Goal: Task Accomplishment & Management: Manage account settings

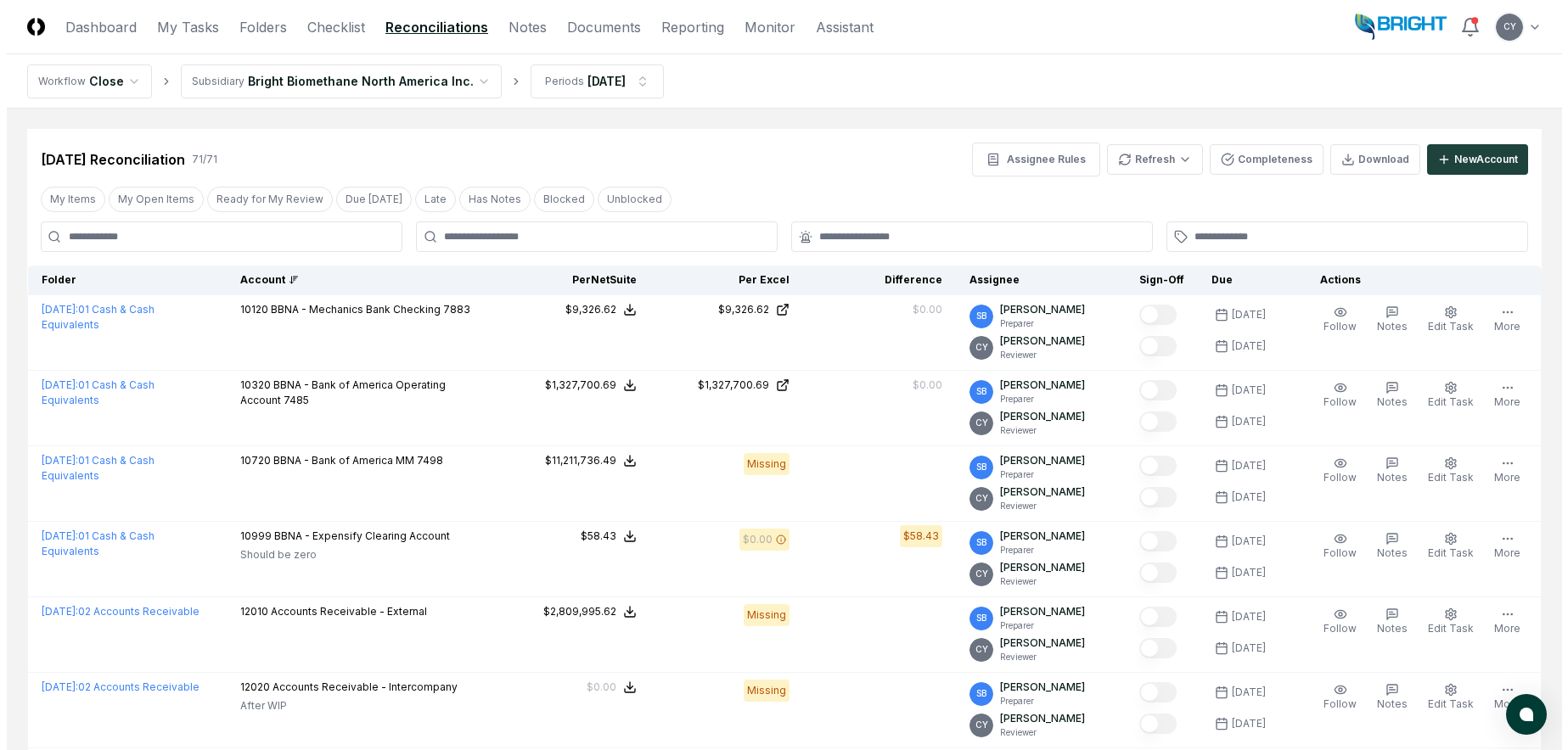
scroll to position [1019, 0]
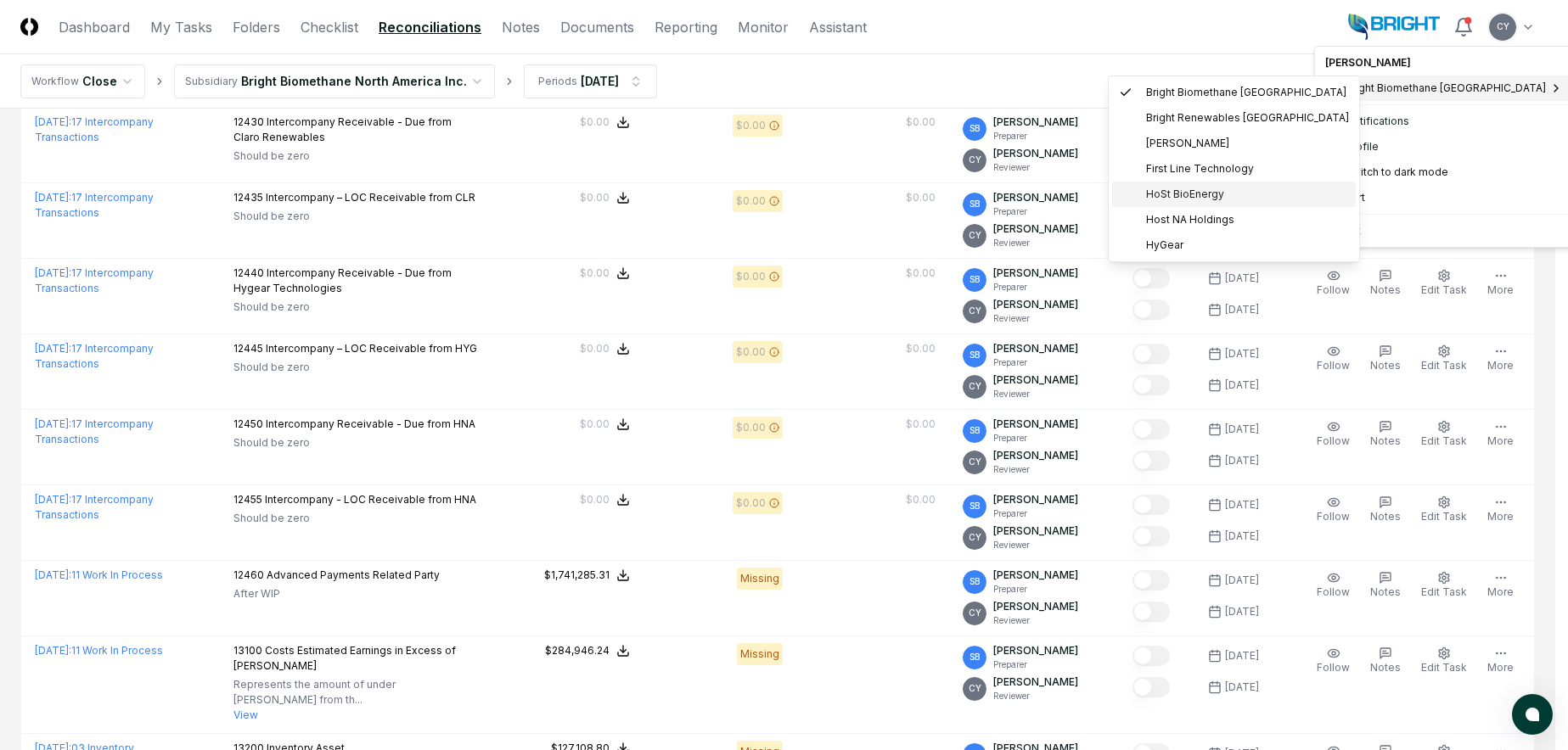
click at [1177, 189] on span "HoSt BioEnergy" at bounding box center [1185, 194] width 78 height 16
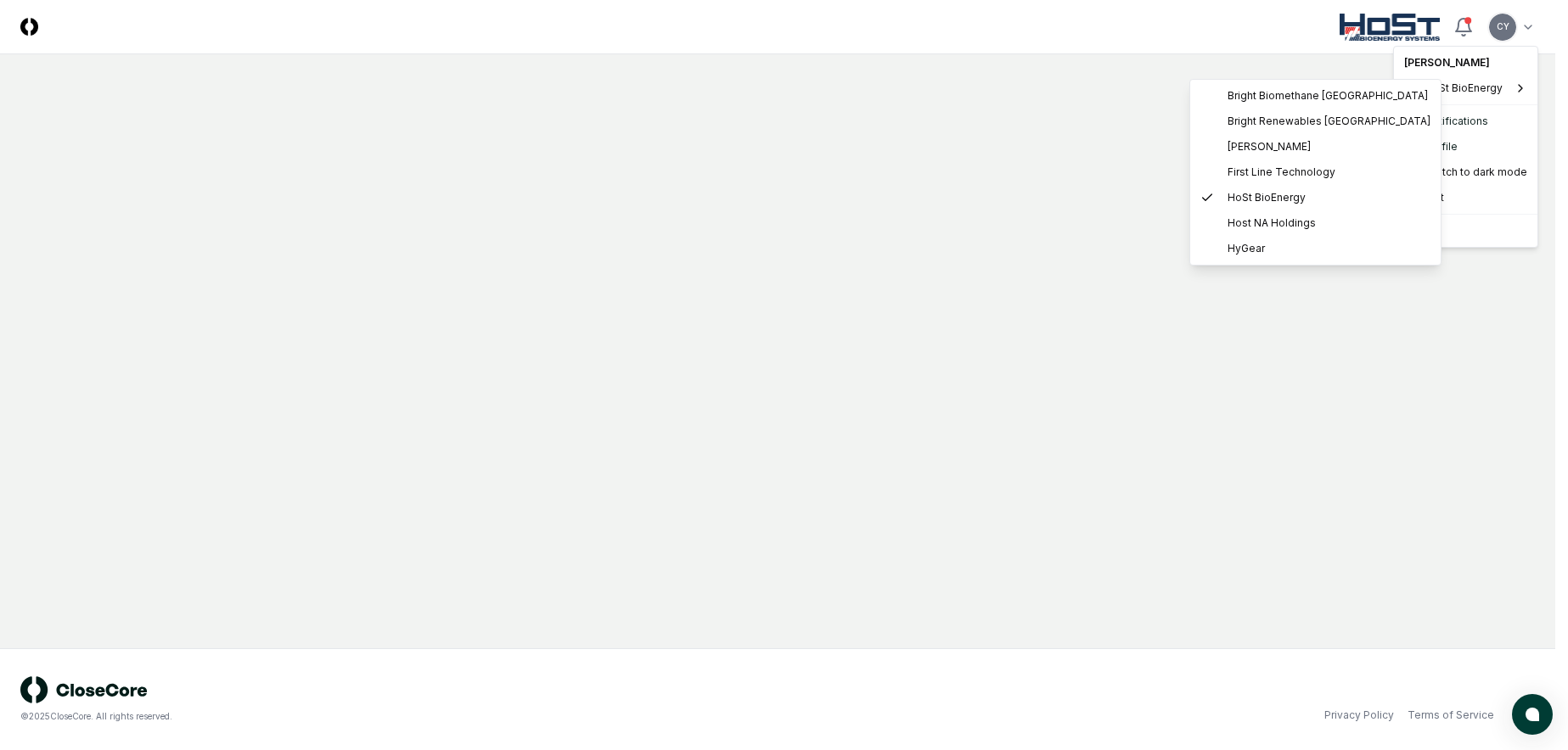
scroll to position [0, 0]
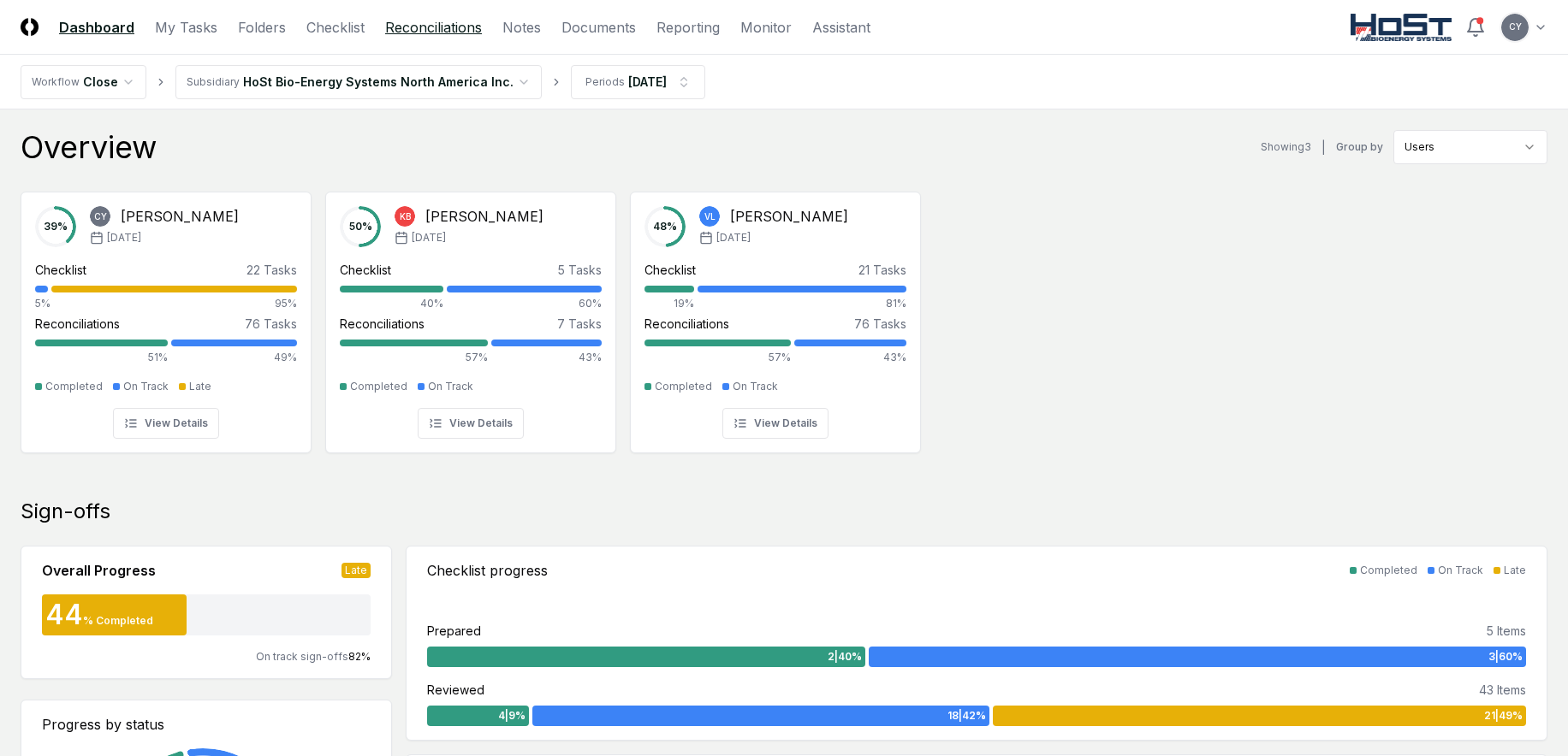
click at [430, 24] on link "Reconciliations" at bounding box center [433, 27] width 97 height 21
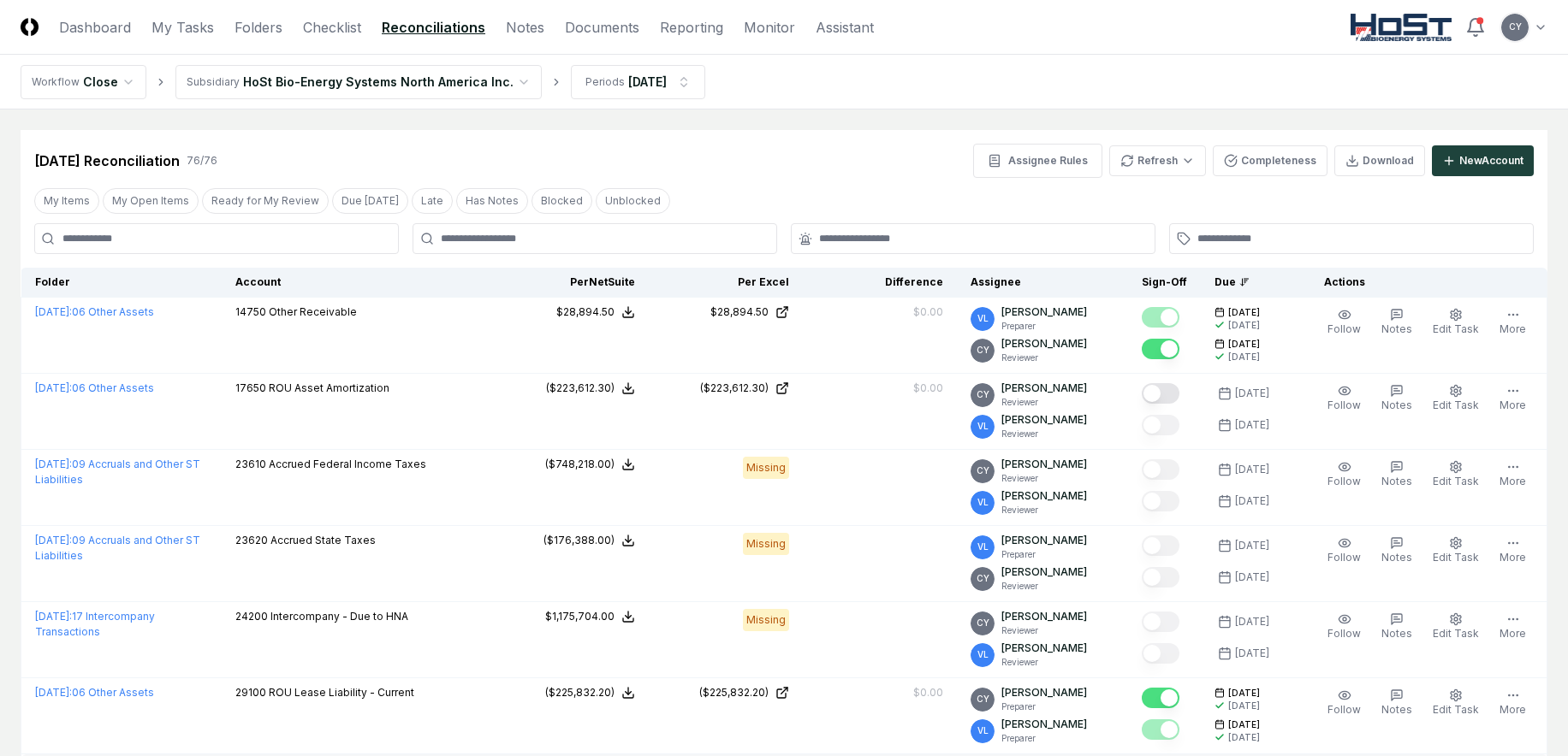
drag, startPoint x: 286, startPoint y: 285, endPoint x: 407, endPoint y: 360, distance: 142.4
click at [286, 285] on div "Account" at bounding box center [358, 283] width 245 height 16
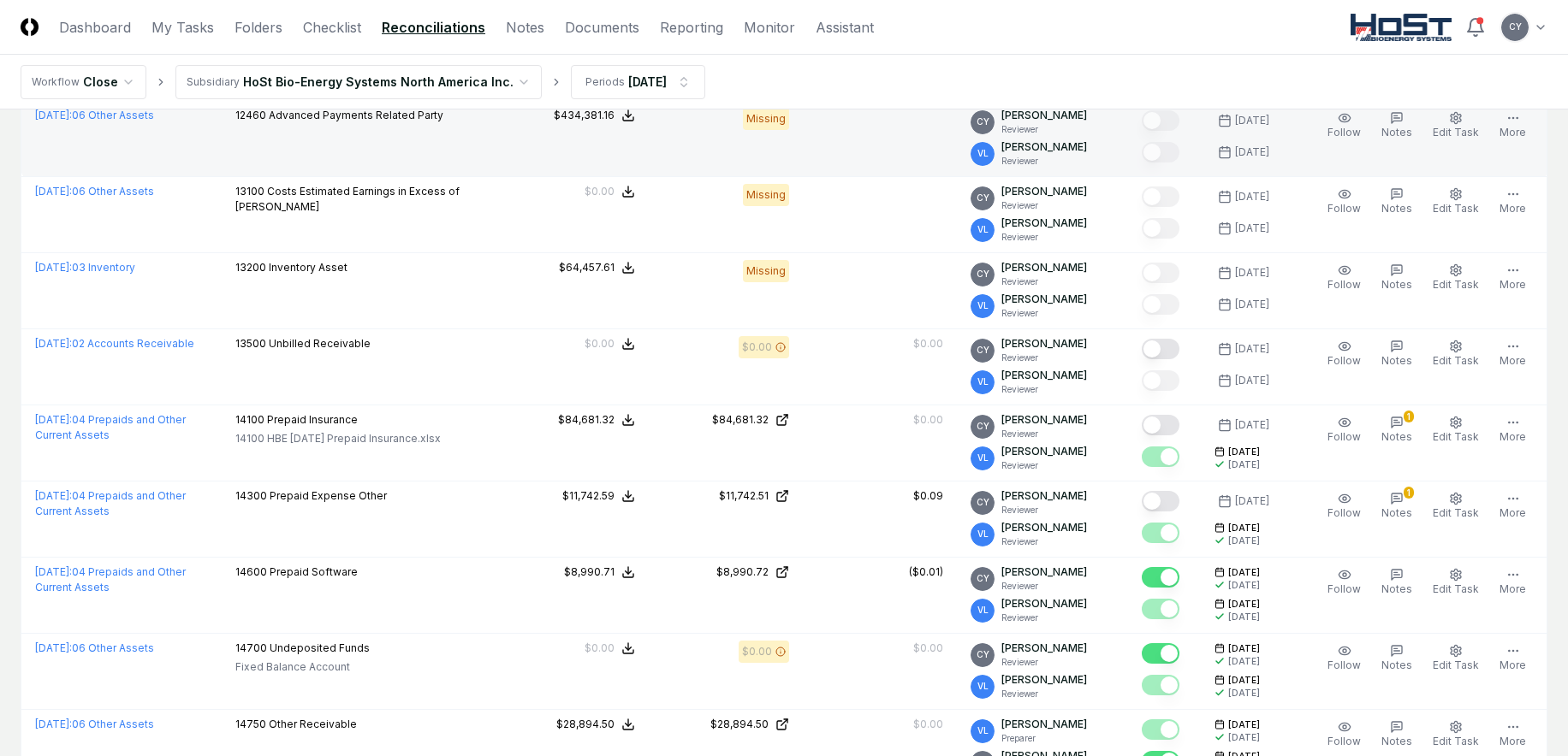
scroll to position [1540, 0]
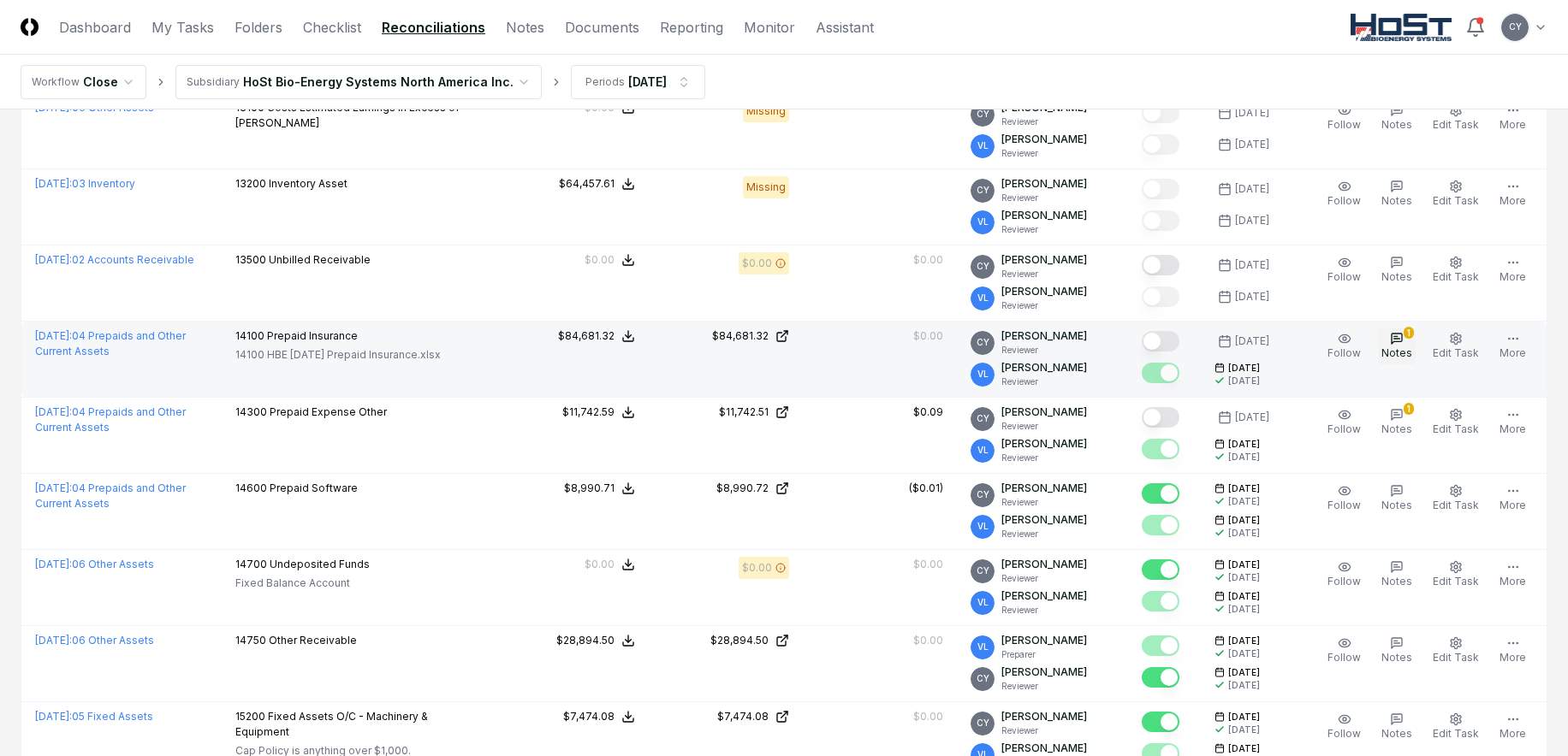
click at [1414, 336] on div "1" at bounding box center [1408, 333] width 10 height 12
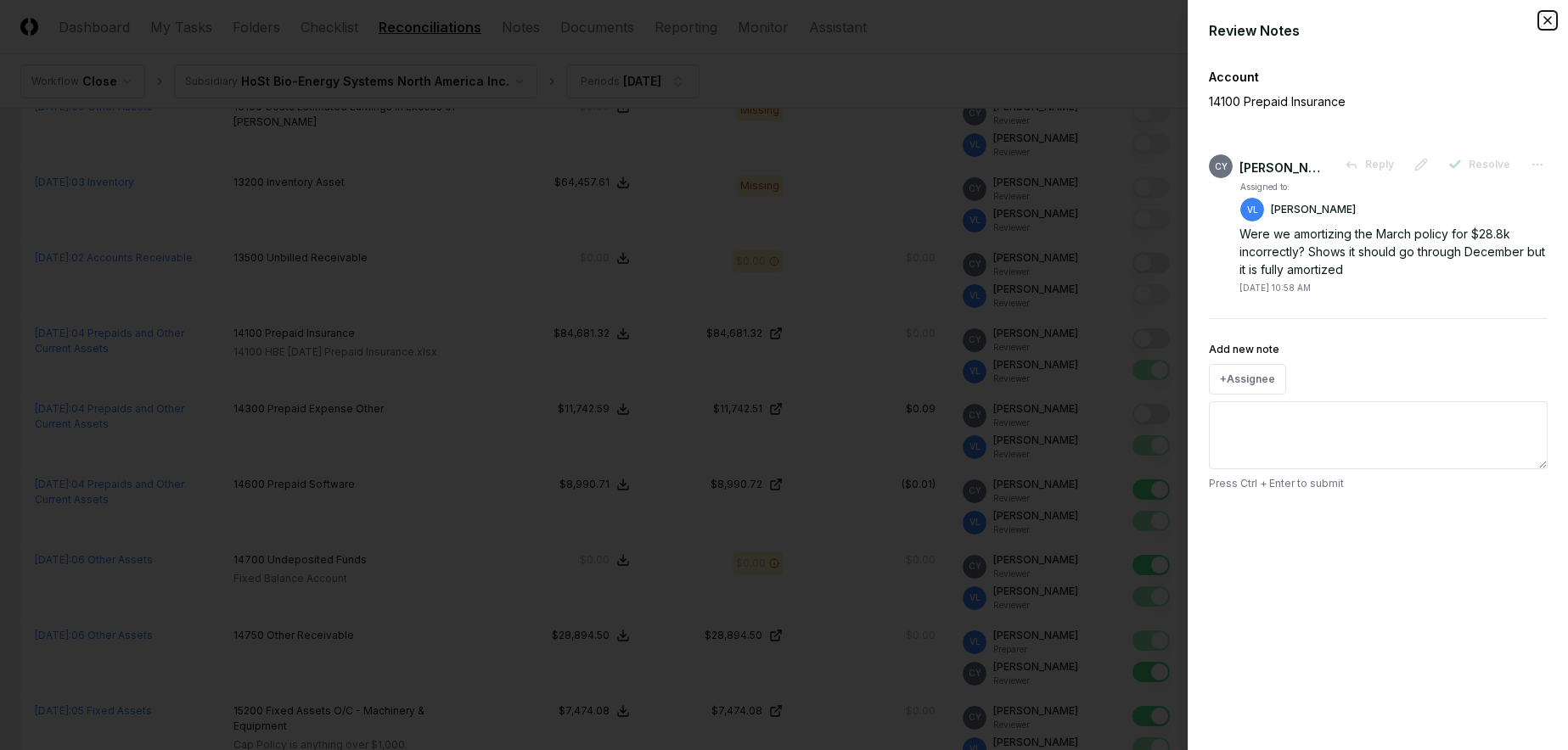
click at [1543, 18] on icon "button" at bounding box center [1547, 21] width 14 height 14
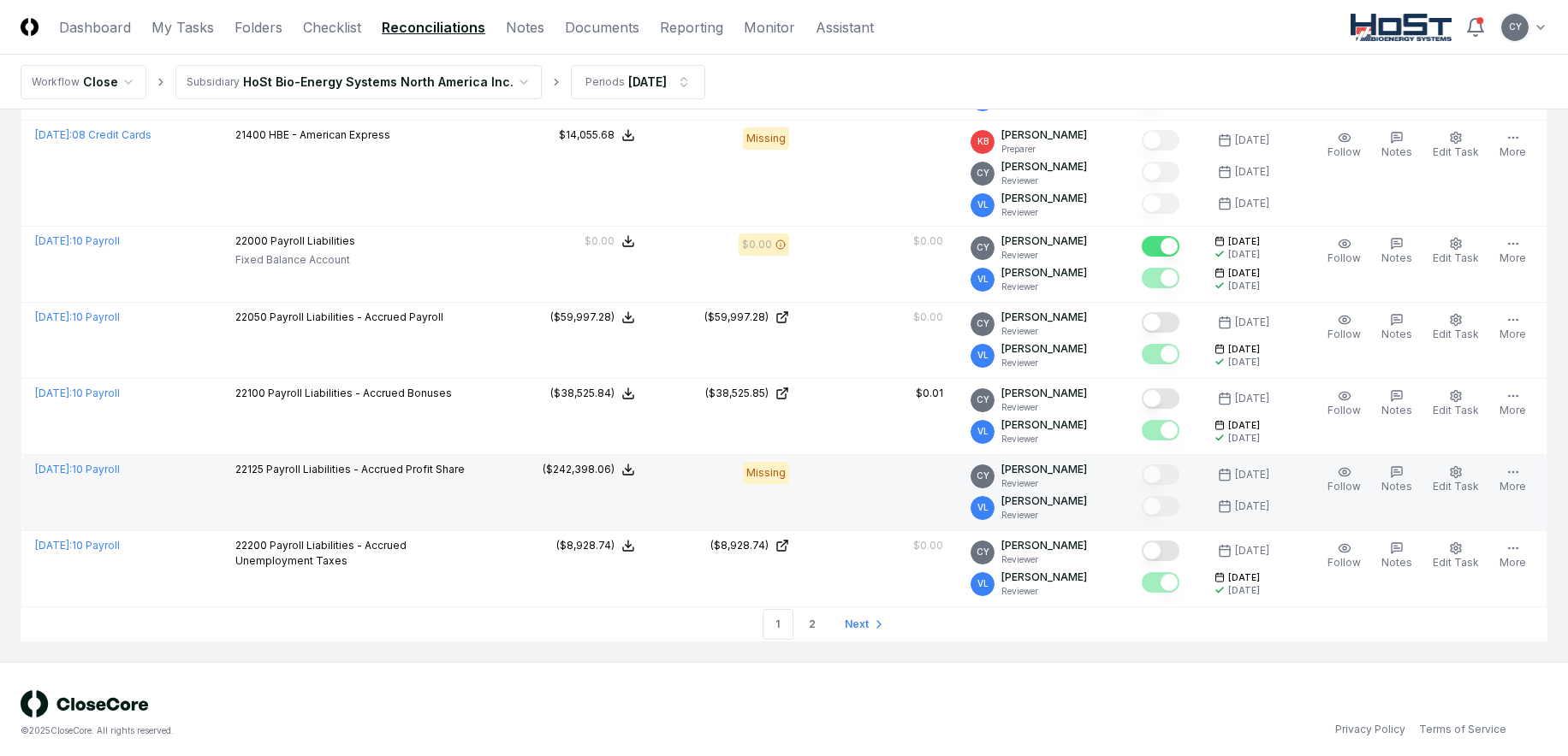
scroll to position [3802, 0]
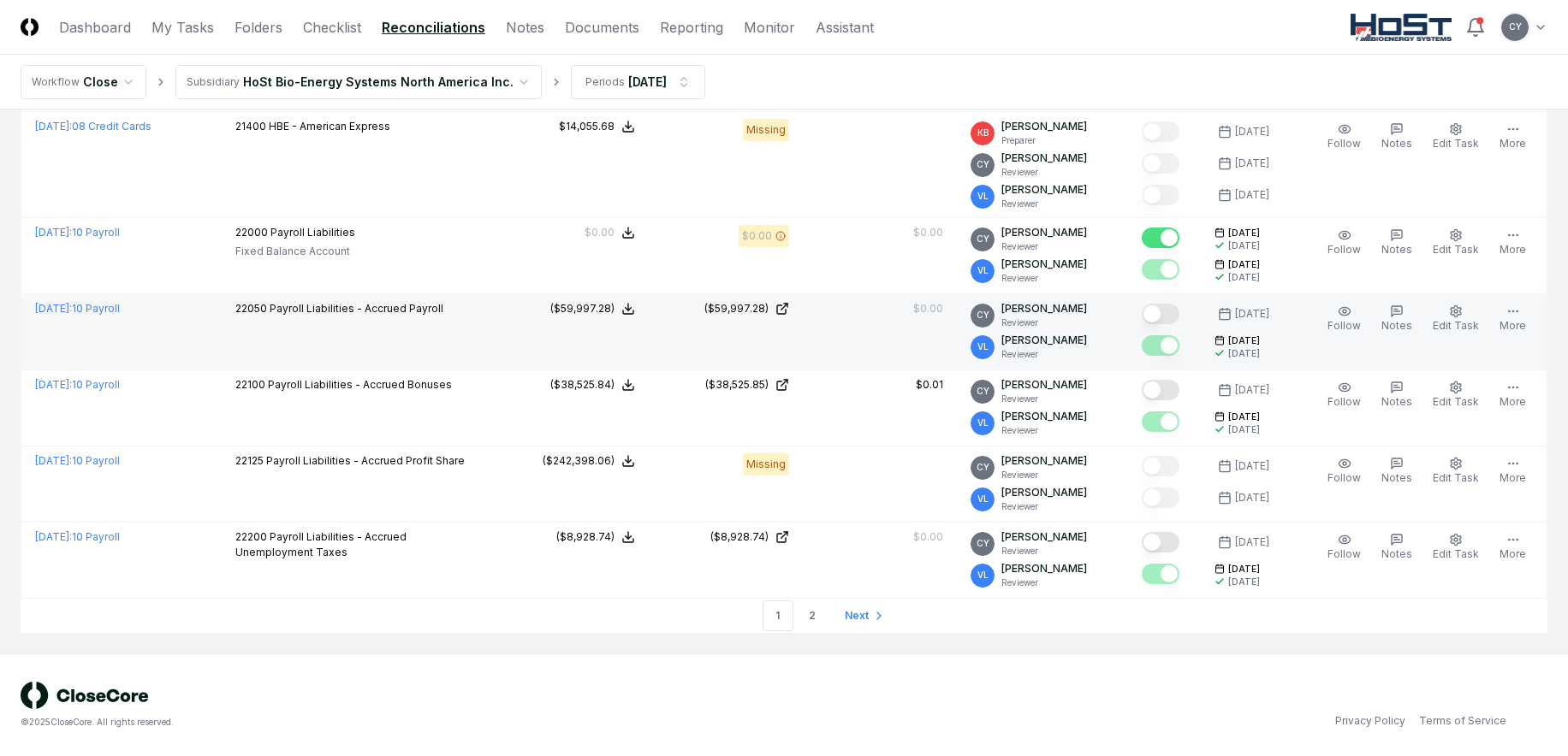
click at [1179, 311] on button "Mark complete" at bounding box center [1161, 313] width 38 height 21
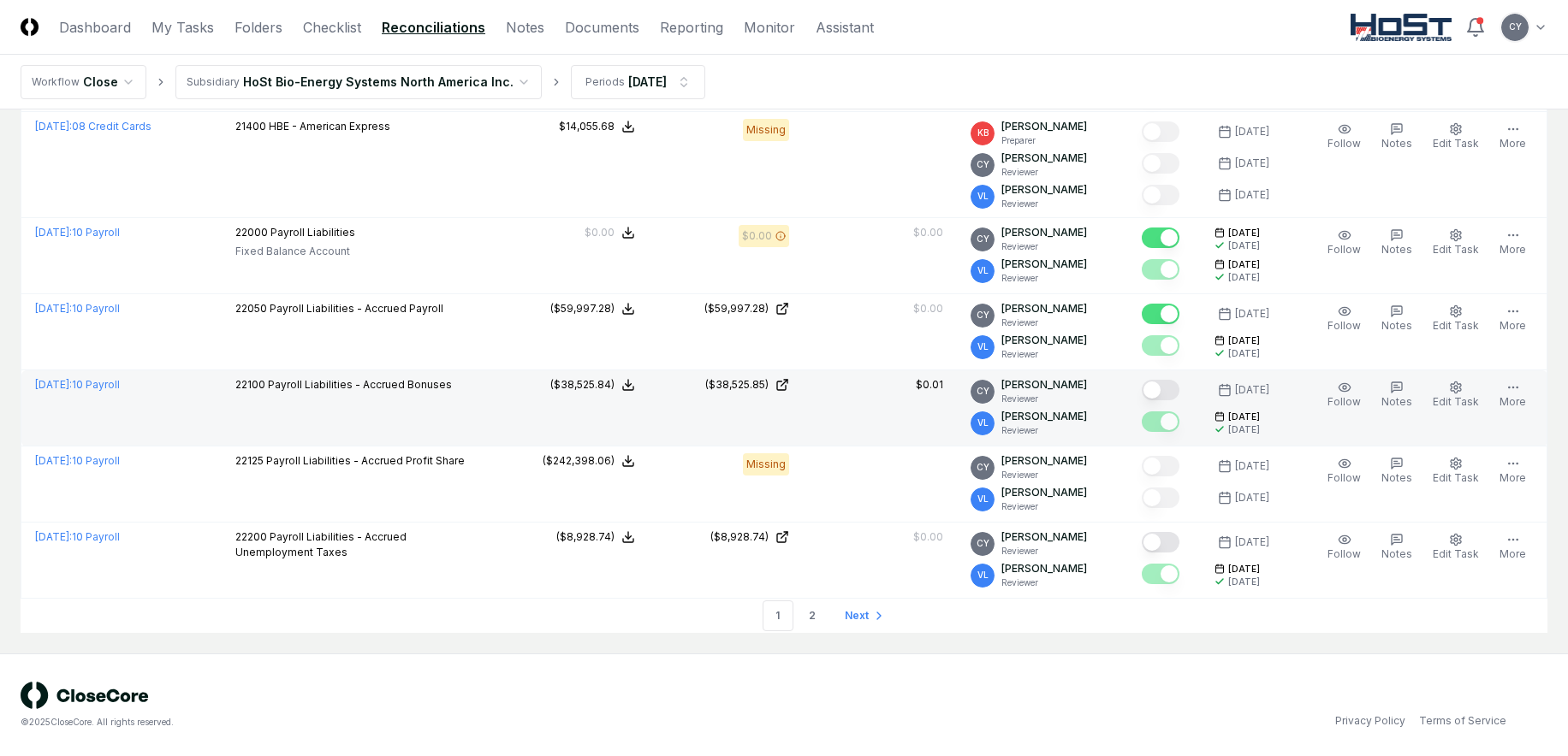
click at [1179, 391] on button "Mark complete" at bounding box center [1161, 389] width 38 height 21
click at [850, 611] on span "Next" at bounding box center [856, 616] width 24 height 16
